Goal: Task Accomplishment & Management: Complete application form

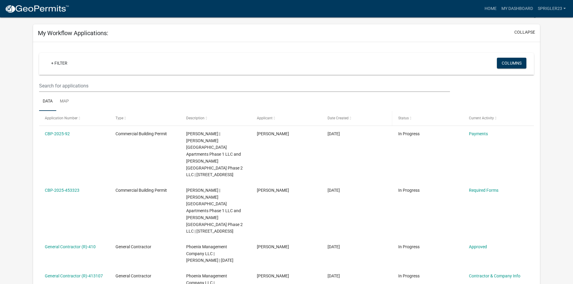
scroll to position [23, 0]
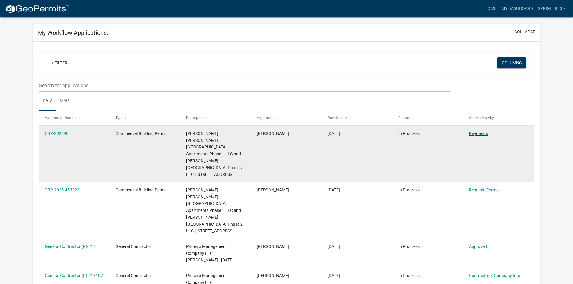
click at [477, 133] on link "Payments" at bounding box center [478, 133] width 19 height 5
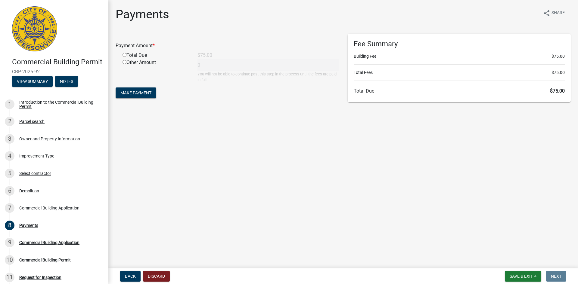
click at [125, 55] on input "radio" at bounding box center [124, 55] width 4 height 4
radio input "true"
type input "75"
click at [143, 95] on span "Make Payment" at bounding box center [135, 93] width 31 height 5
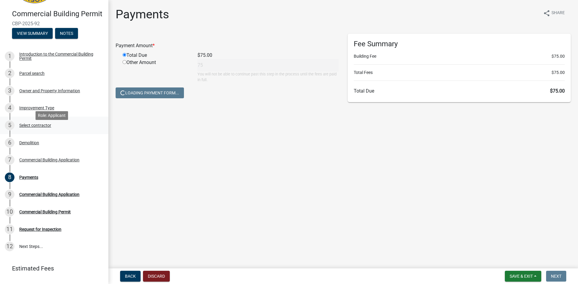
scroll to position [51, 0]
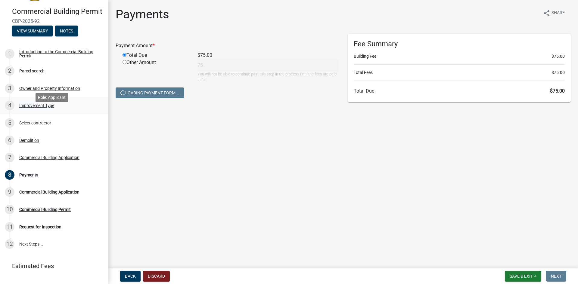
click at [72, 110] on div "4 Improvement Type" at bounding box center [52, 106] width 94 height 10
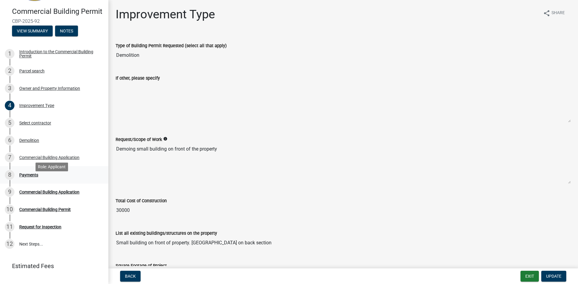
click at [58, 180] on div "8 Payments" at bounding box center [52, 175] width 94 height 10
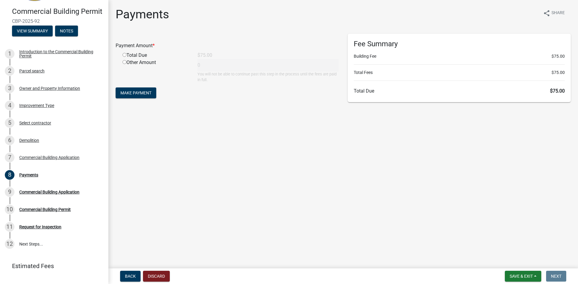
click at [124, 55] on input "radio" at bounding box center [124, 55] width 4 height 4
radio input "true"
type input "75"
click at [146, 91] on span "Make Payment" at bounding box center [135, 93] width 31 height 5
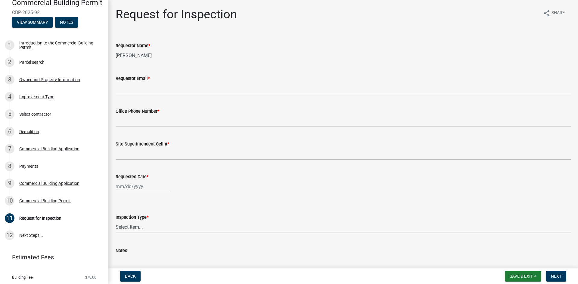
click at [157, 229] on select "Select Item... Footer Foundation Framing Final Misc" at bounding box center [343, 227] width 455 height 12
click at [181, 220] on div "Inspection Type *" at bounding box center [343, 217] width 455 height 7
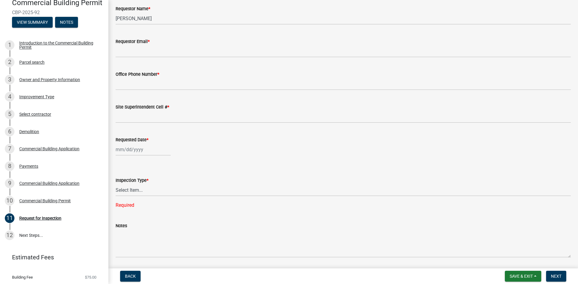
scroll to position [57, 0]
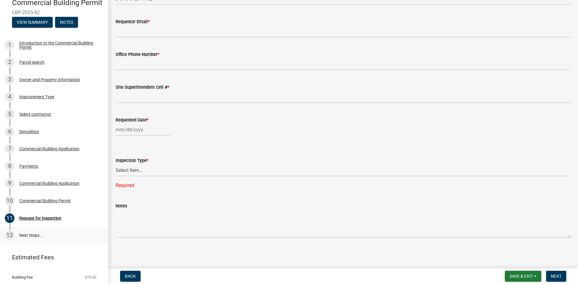
click at [60, 240] on link "12 Next Steps..." at bounding box center [54, 235] width 108 height 17
click at [152, 172] on select "Select Item... Footer Foundation Framing Final Misc" at bounding box center [343, 170] width 455 height 12
click at [154, 170] on select "Select Item... Footer Foundation Framing Final Misc" at bounding box center [343, 170] width 455 height 12
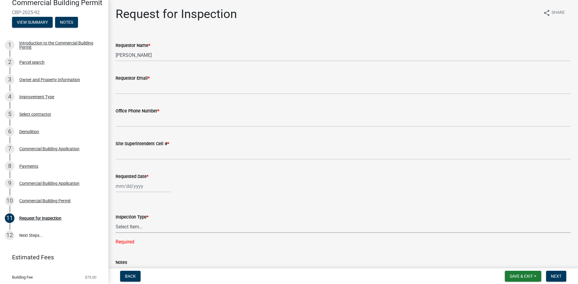
scroll to position [0, 0]
